Goal: Navigation & Orientation: Find specific page/section

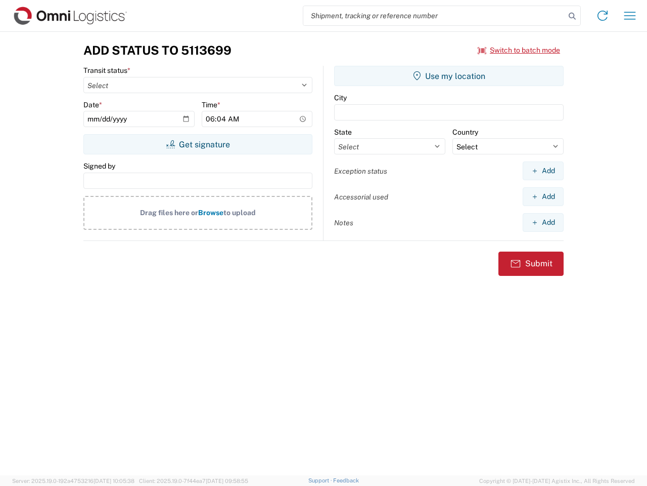
click at [434, 16] on input "search" at bounding box center [434, 15] width 262 height 19
click at [573, 16] on icon at bounding box center [572, 16] width 14 height 14
click at [603, 16] on icon at bounding box center [603, 16] width 16 height 16
click at [630, 16] on icon "button" at bounding box center [631, 16] width 12 height 8
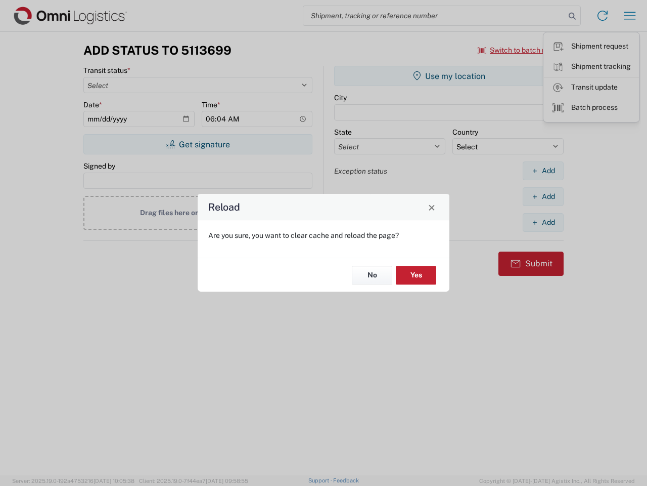
click at [519, 50] on div "Reload Are you sure, you want to clear cache and reload the page? No Yes" at bounding box center [323, 243] width 647 height 486
click at [198, 144] on div "Reload Are you sure, you want to clear cache and reload the page? No Yes" at bounding box center [323, 243] width 647 height 486
click at [449, 76] on div "Reload Are you sure, you want to clear cache and reload the page? No Yes" at bounding box center [323, 243] width 647 height 486
click at [543, 170] on div "Reload Are you sure, you want to clear cache and reload the page? No Yes" at bounding box center [323, 243] width 647 height 486
click at [543, 196] on div "Reload Are you sure, you want to clear cache and reload the page? No Yes" at bounding box center [323, 243] width 647 height 486
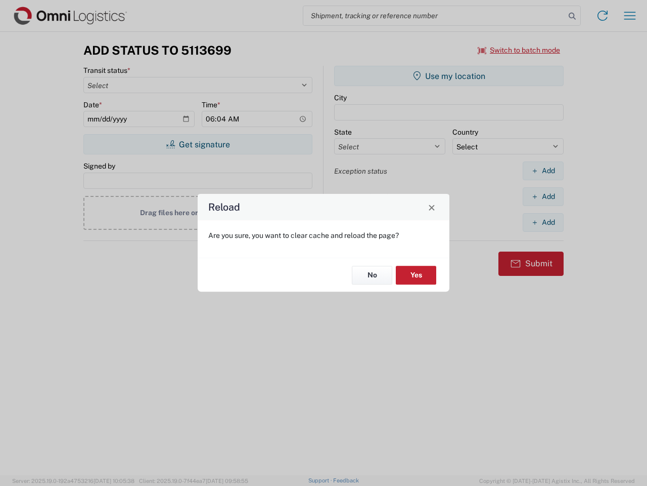
click at [543, 222] on div "Reload Are you sure, you want to clear cache and reload the page? No Yes" at bounding box center [323, 243] width 647 height 486
